Goal: Register for event/course

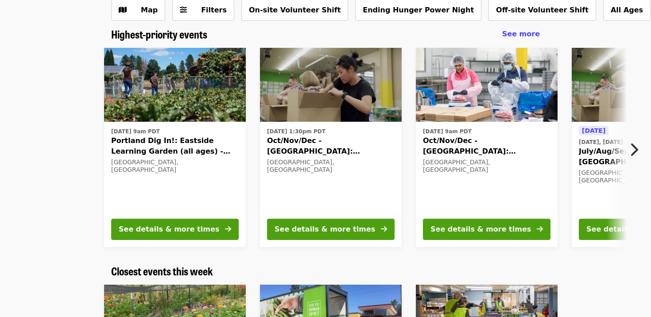
scroll to position [55, 0]
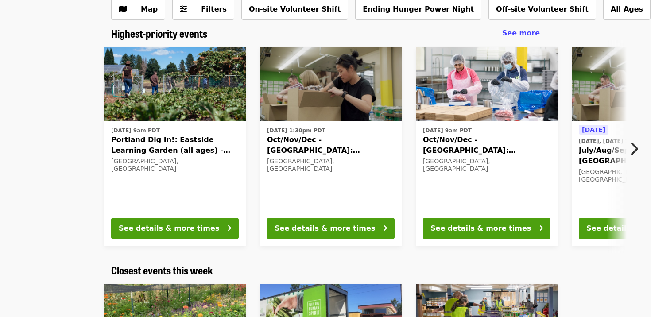
click at [634, 143] on icon "chevron-right icon" at bounding box center [634, 148] width 9 height 17
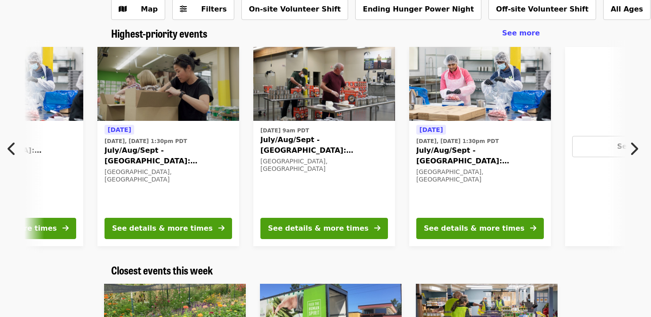
scroll to position [0, 477]
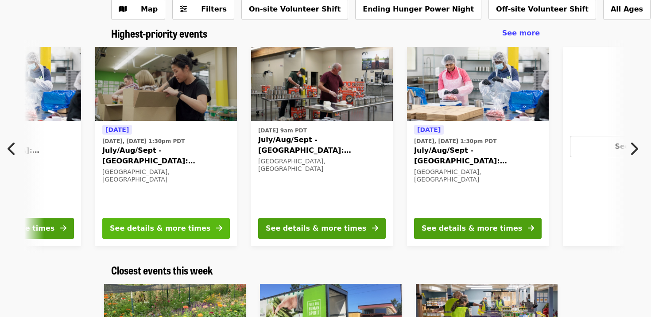
click at [188, 227] on div "See details & more times" at bounding box center [160, 228] width 101 height 11
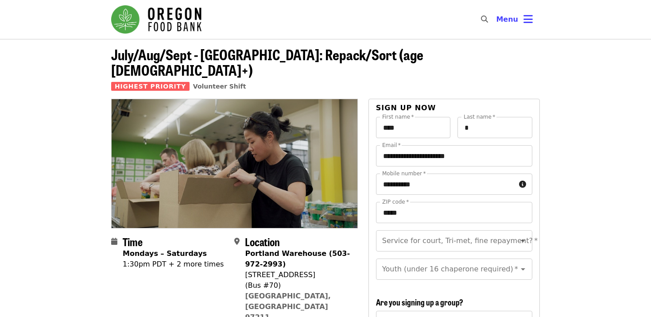
scroll to position [55, 0]
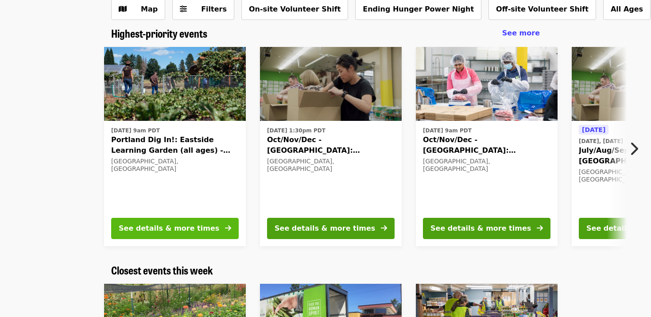
click at [207, 223] on button "See details & more times" at bounding box center [175, 228] width 128 height 21
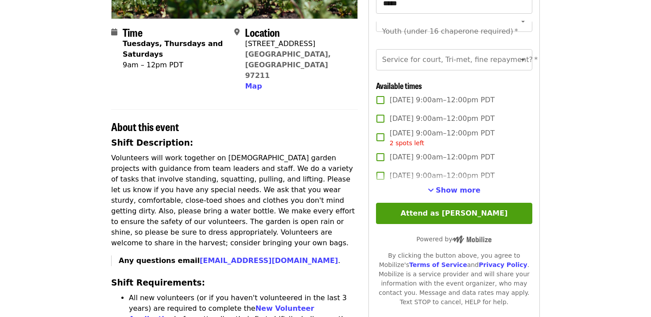
scroll to position [195, 0]
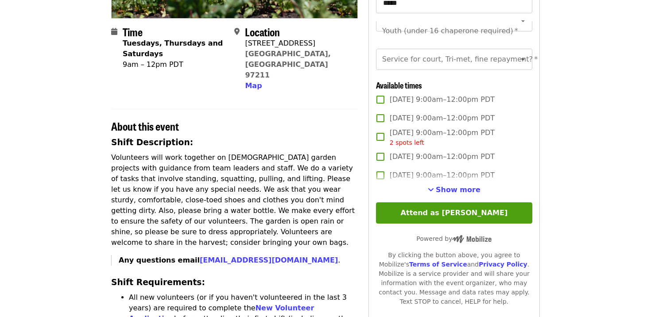
scroll to position [55, 0]
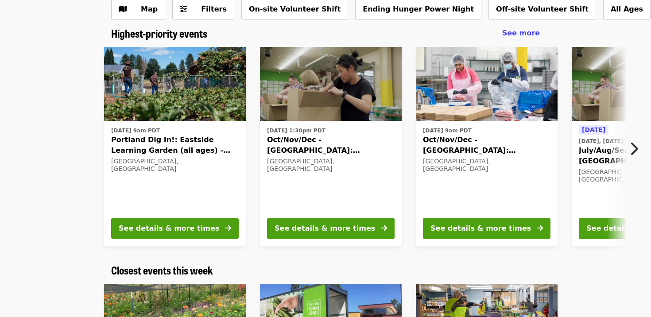
click at [637, 146] on icon "chevron-right icon" at bounding box center [634, 148] width 9 height 17
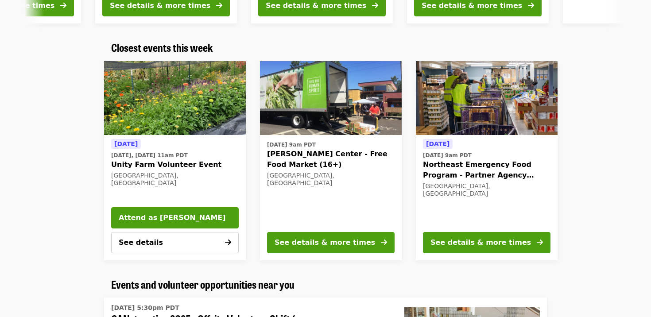
scroll to position [279, 0]
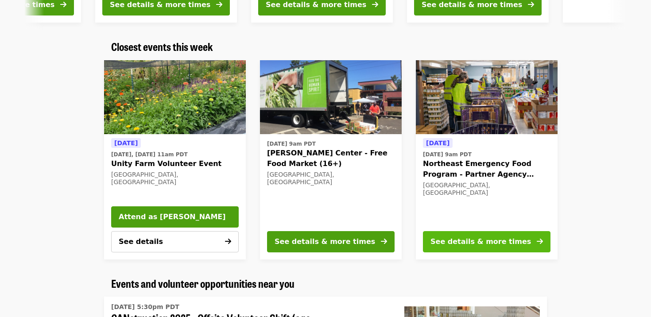
click at [518, 237] on button "See details & more times" at bounding box center [487, 241] width 128 height 21
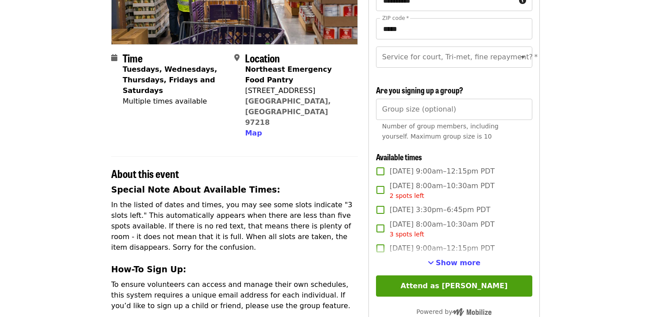
scroll to position [168, 0]
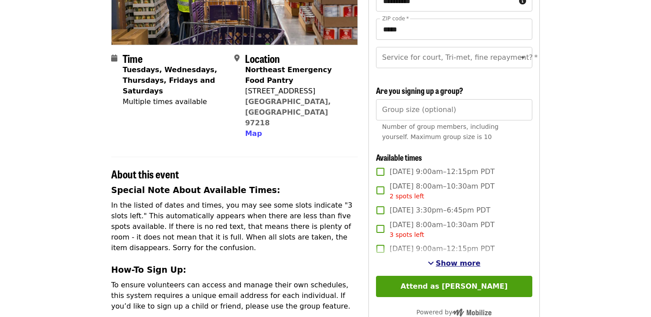
click at [460, 261] on span "Show more" at bounding box center [458, 263] width 45 height 8
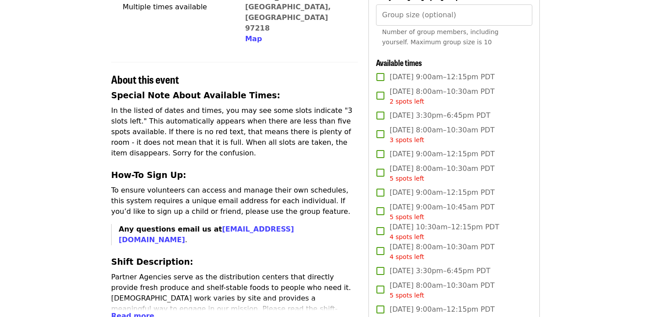
scroll to position [277, 0]
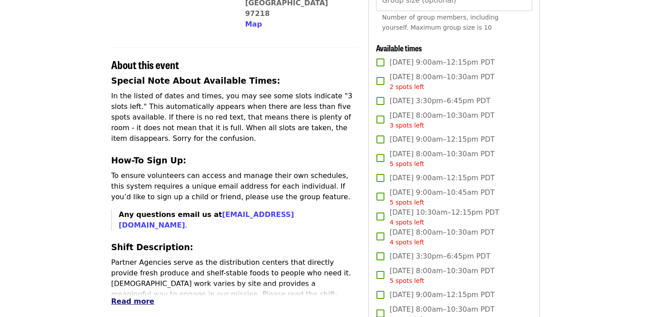
click at [132, 297] on span "Read more" at bounding box center [132, 301] width 43 height 8
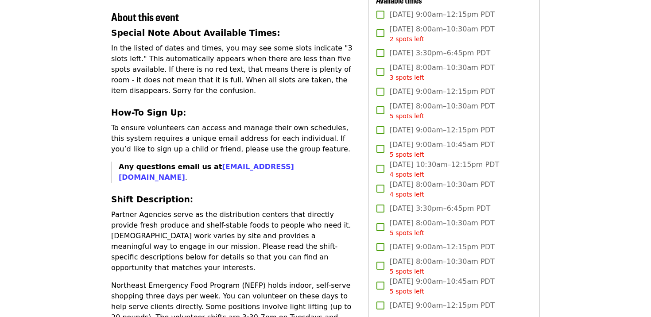
scroll to position [336, 0]
